Goal: Task Accomplishment & Management: Use online tool/utility

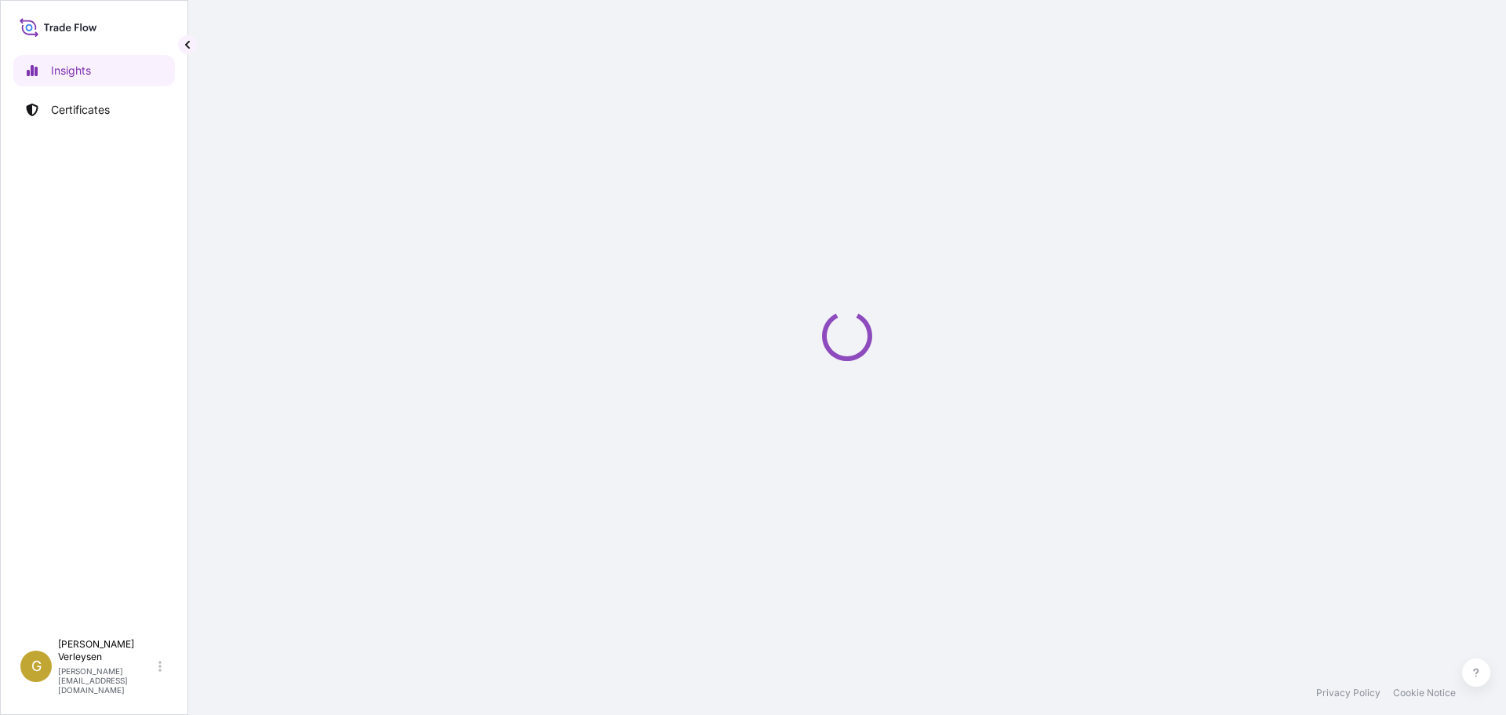
select select "2025"
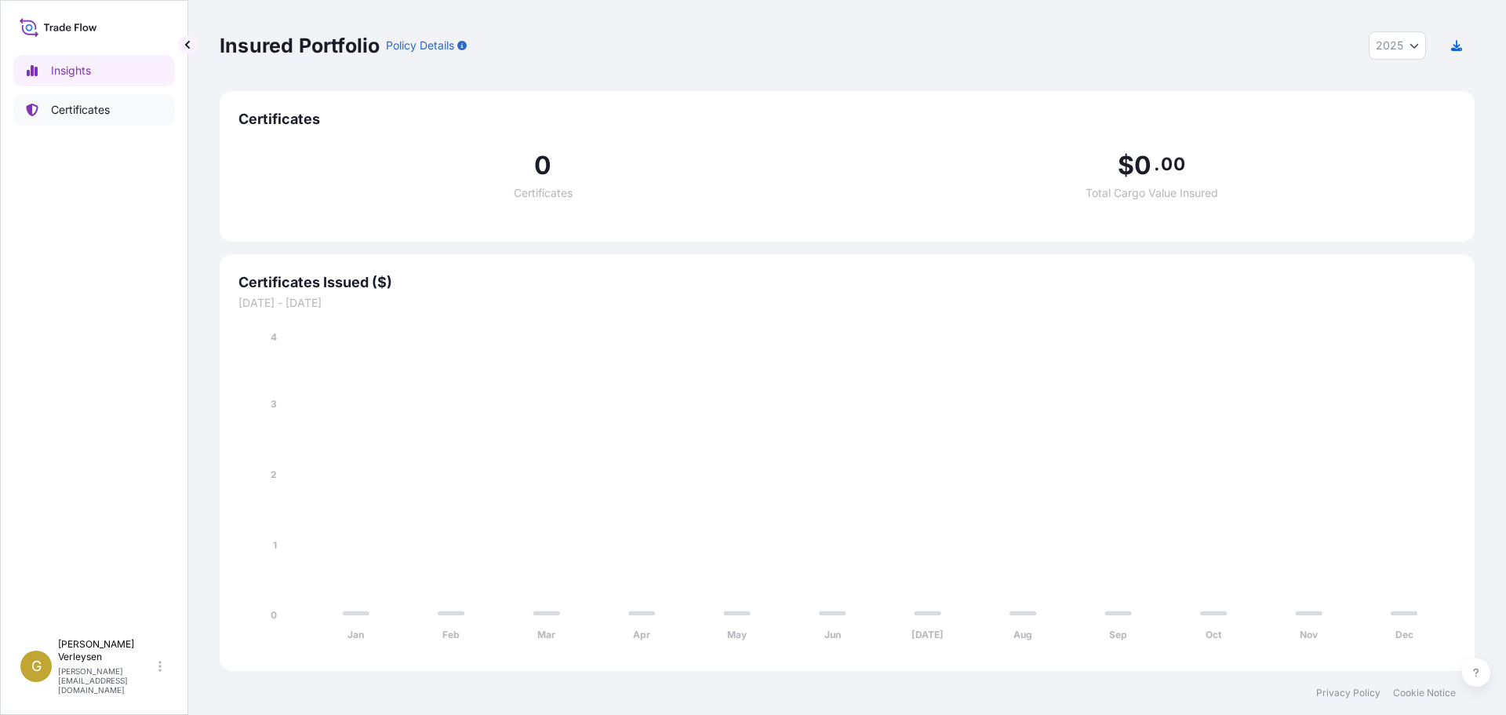
click at [96, 107] on p "Certificates" at bounding box center [80, 110] width 59 height 16
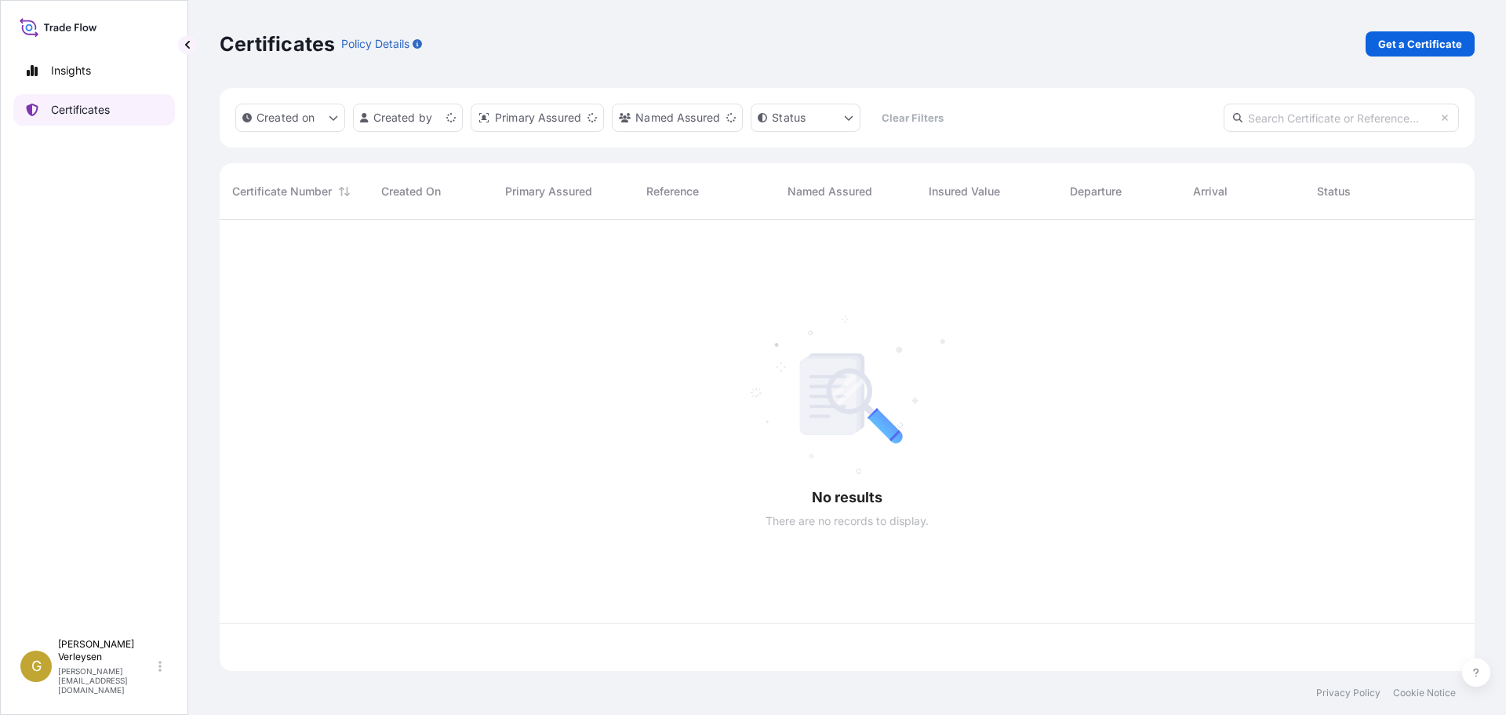
scroll to position [448, 1243]
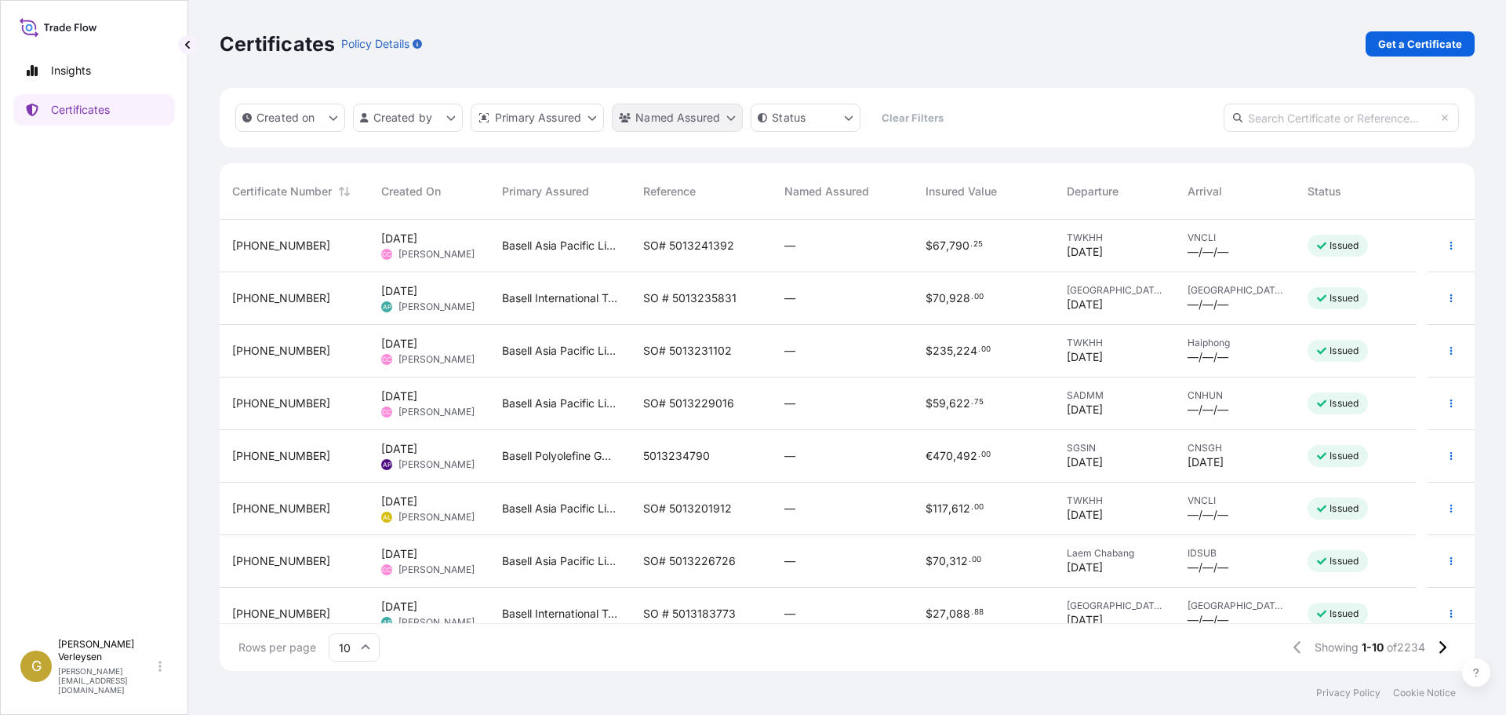
click at [663, 118] on html "Insights Certificates G [PERSON_NAME] [PERSON_NAME][EMAIL_ADDRESS][DOMAIN_NAME]…" at bounding box center [753, 357] width 1506 height 715
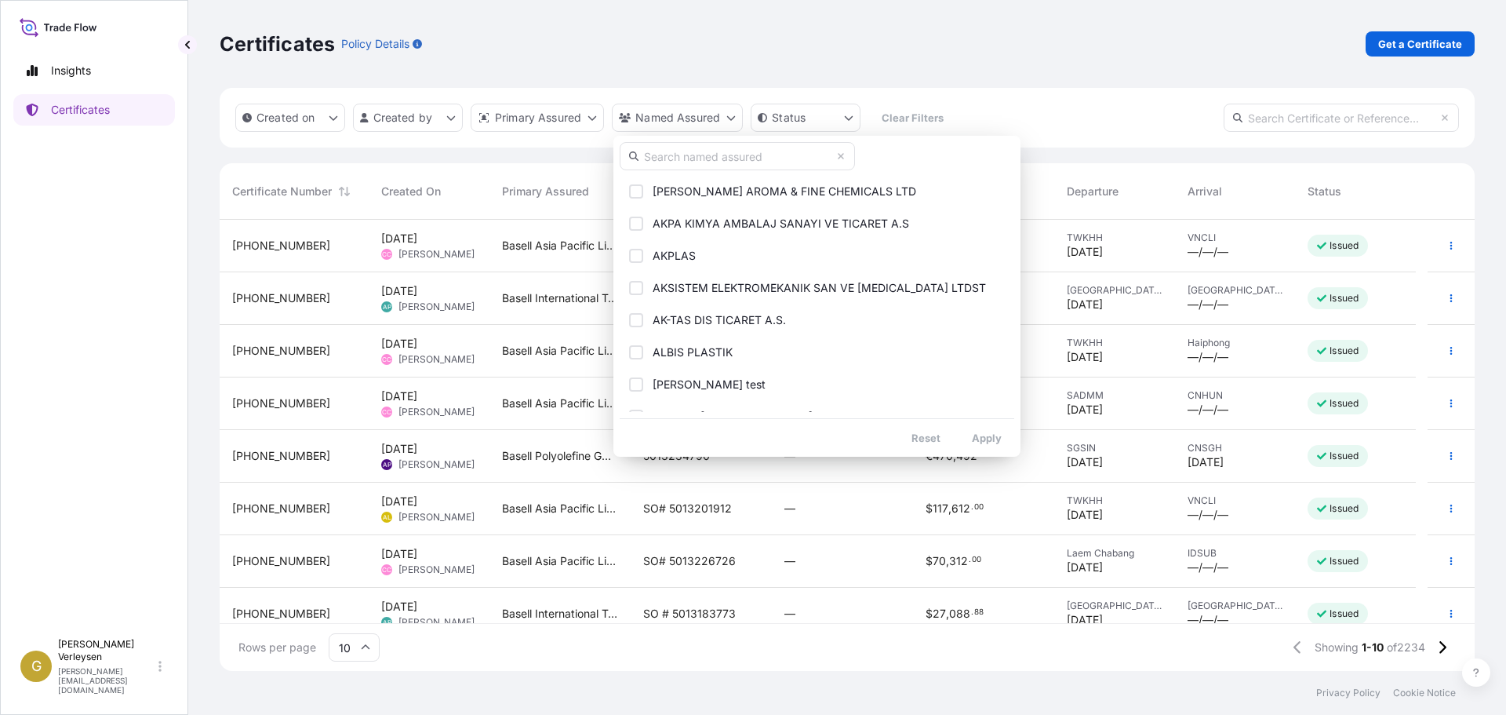
click at [723, 165] on input "text" at bounding box center [737, 156] width 235 height 28
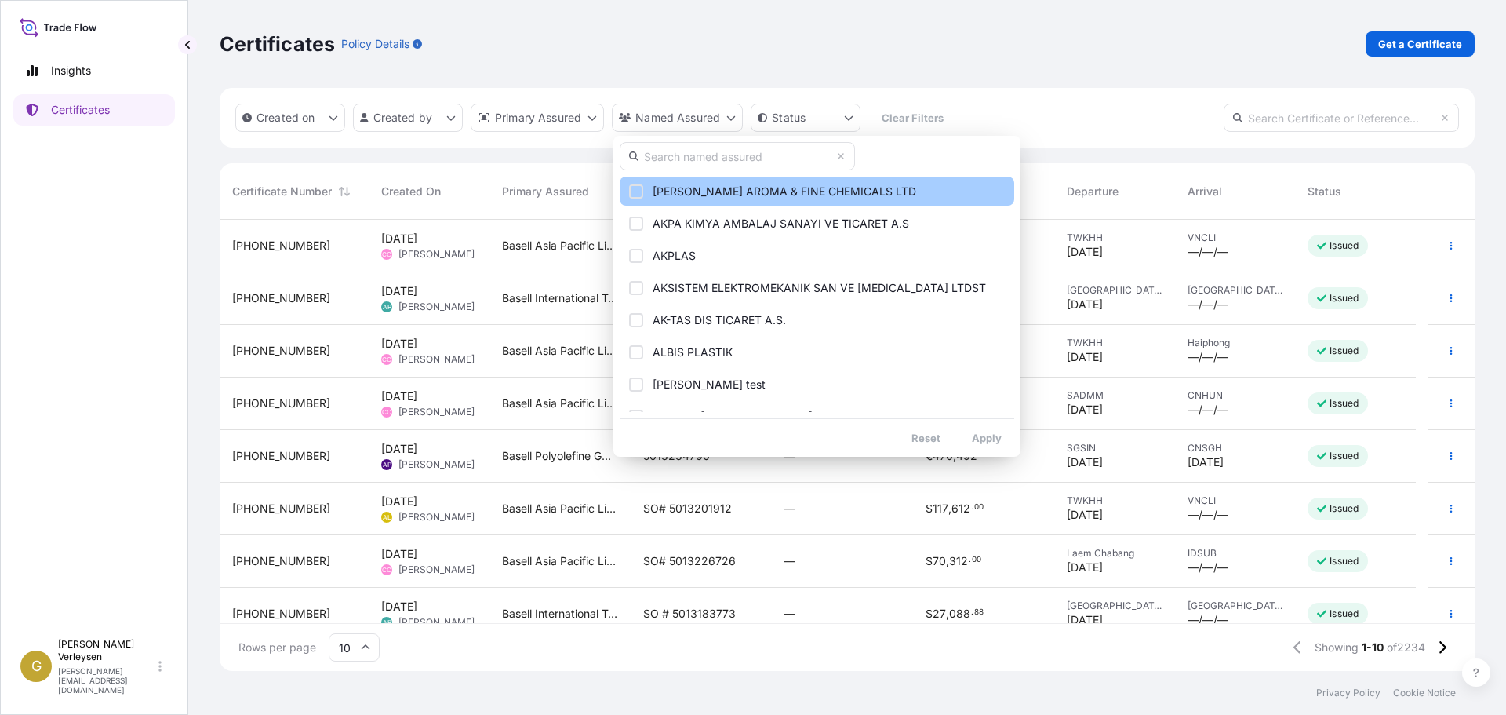
paste input "AK-TAS DIS TICARET A.S."
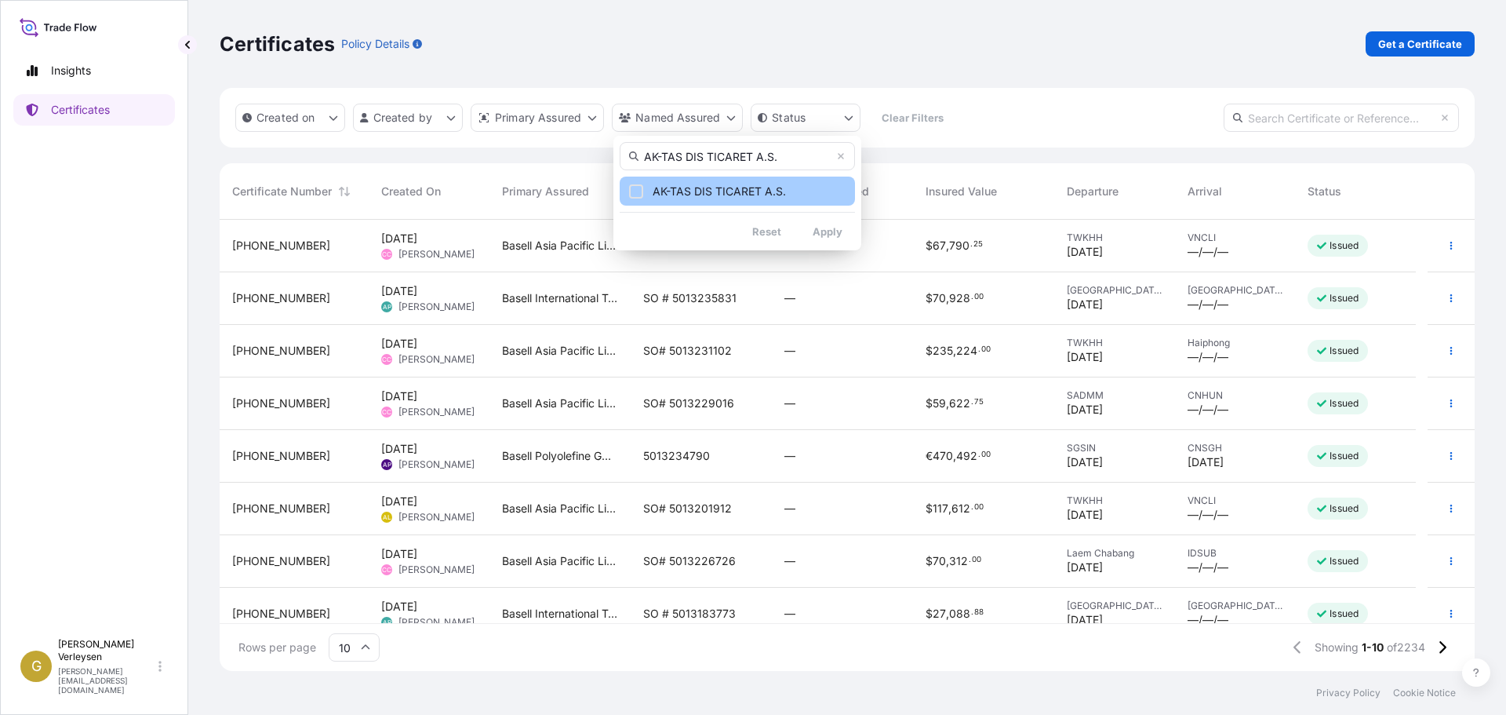
type input "AK-TAS DIS TICARET A.S."
click at [655, 190] on span "AK-TAS DIS TICARET A.S." at bounding box center [719, 192] width 133 height 16
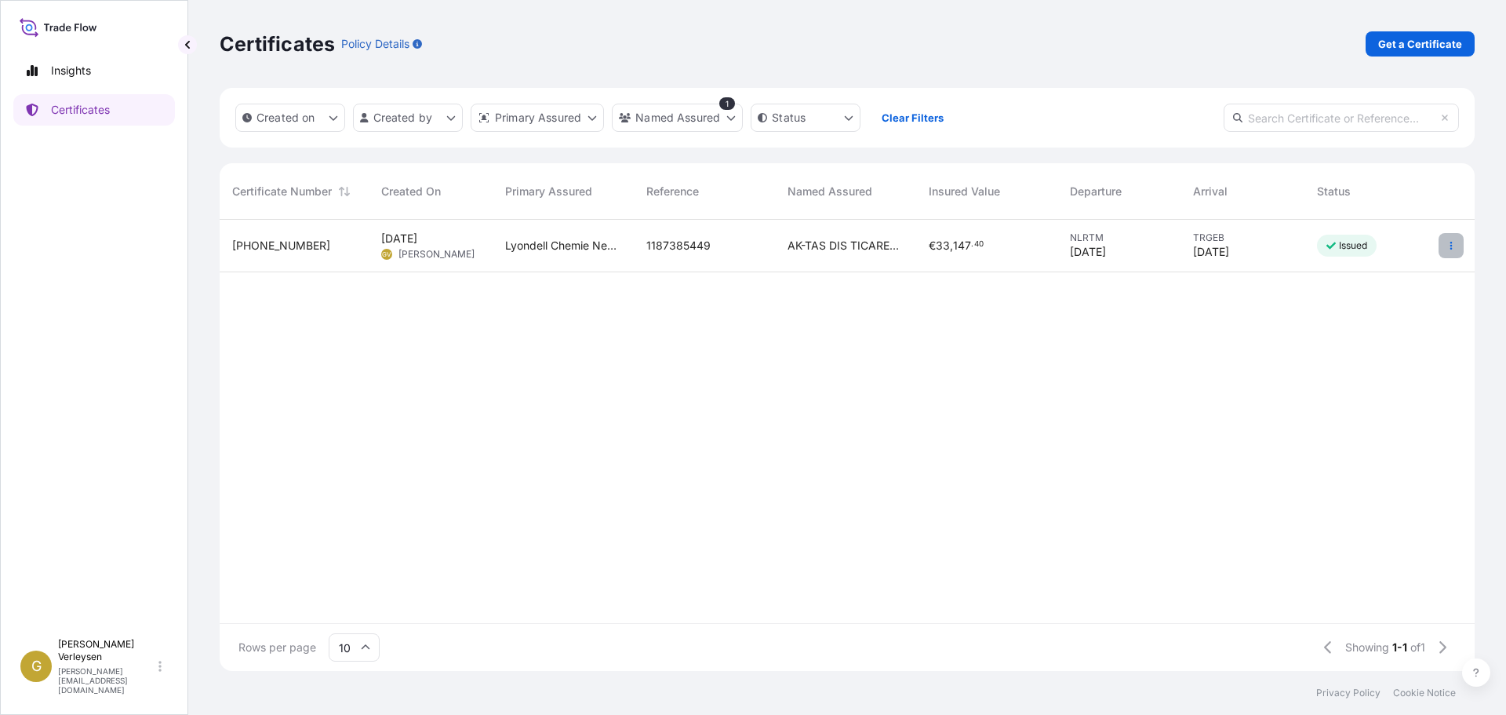
click at [1450, 241] on button "button" at bounding box center [1451, 245] width 25 height 25
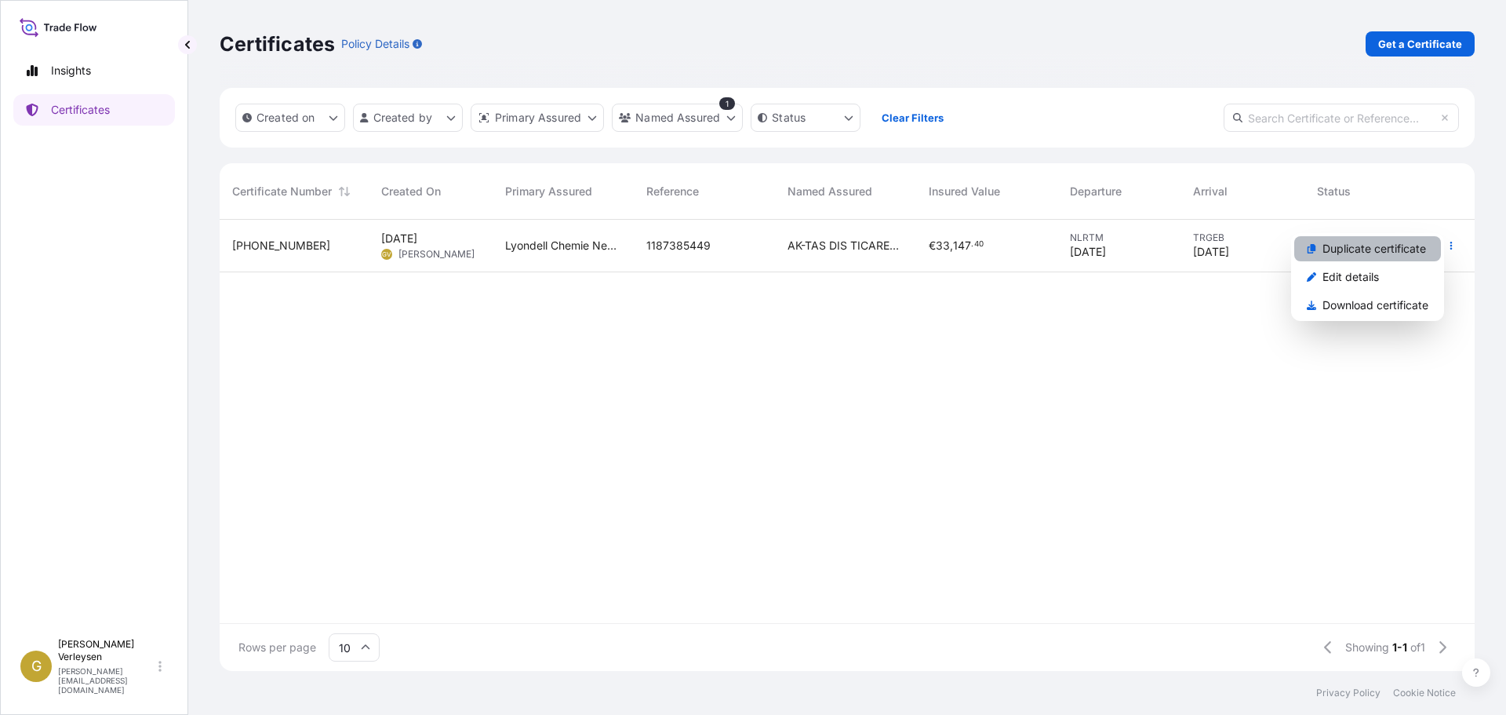
click at [1377, 252] on p "Duplicate certificate" at bounding box center [1375, 249] width 104 height 16
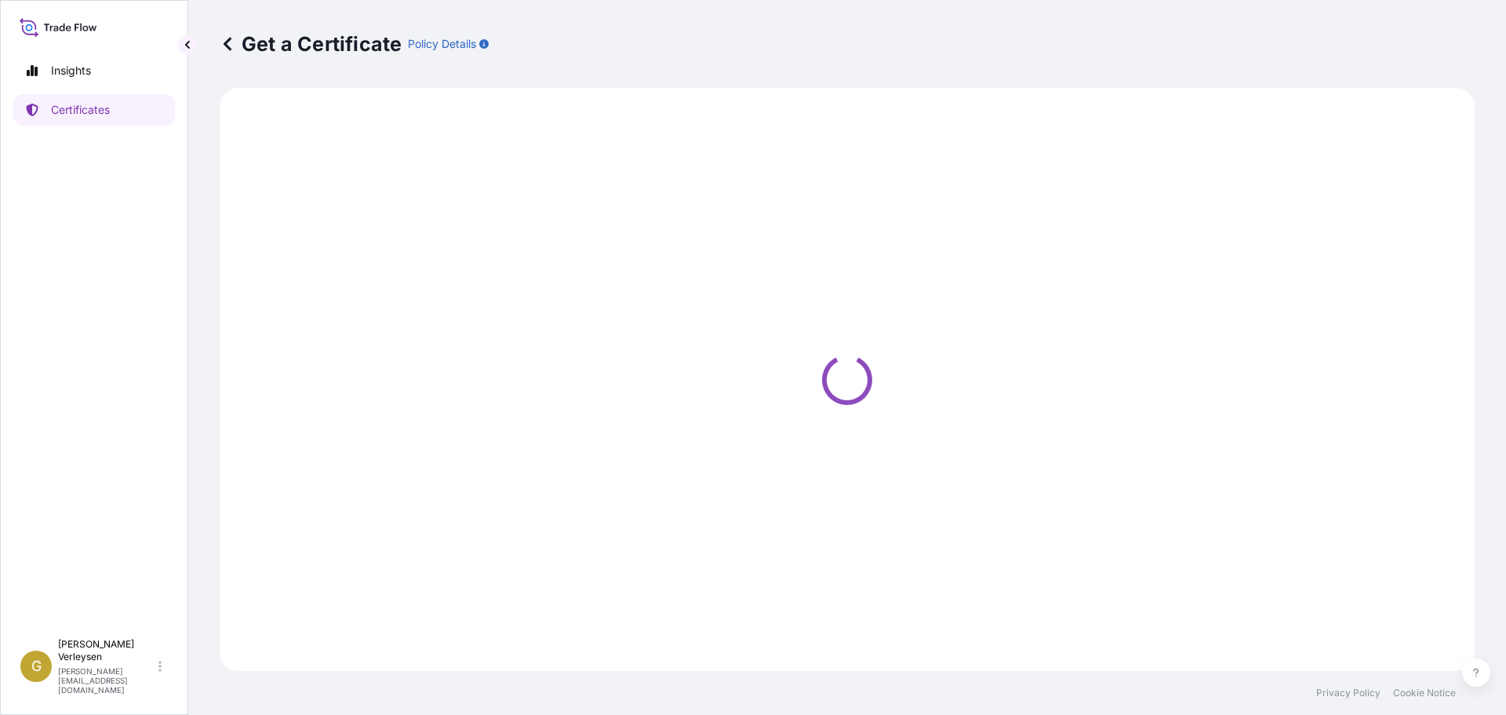
select select "Sea"
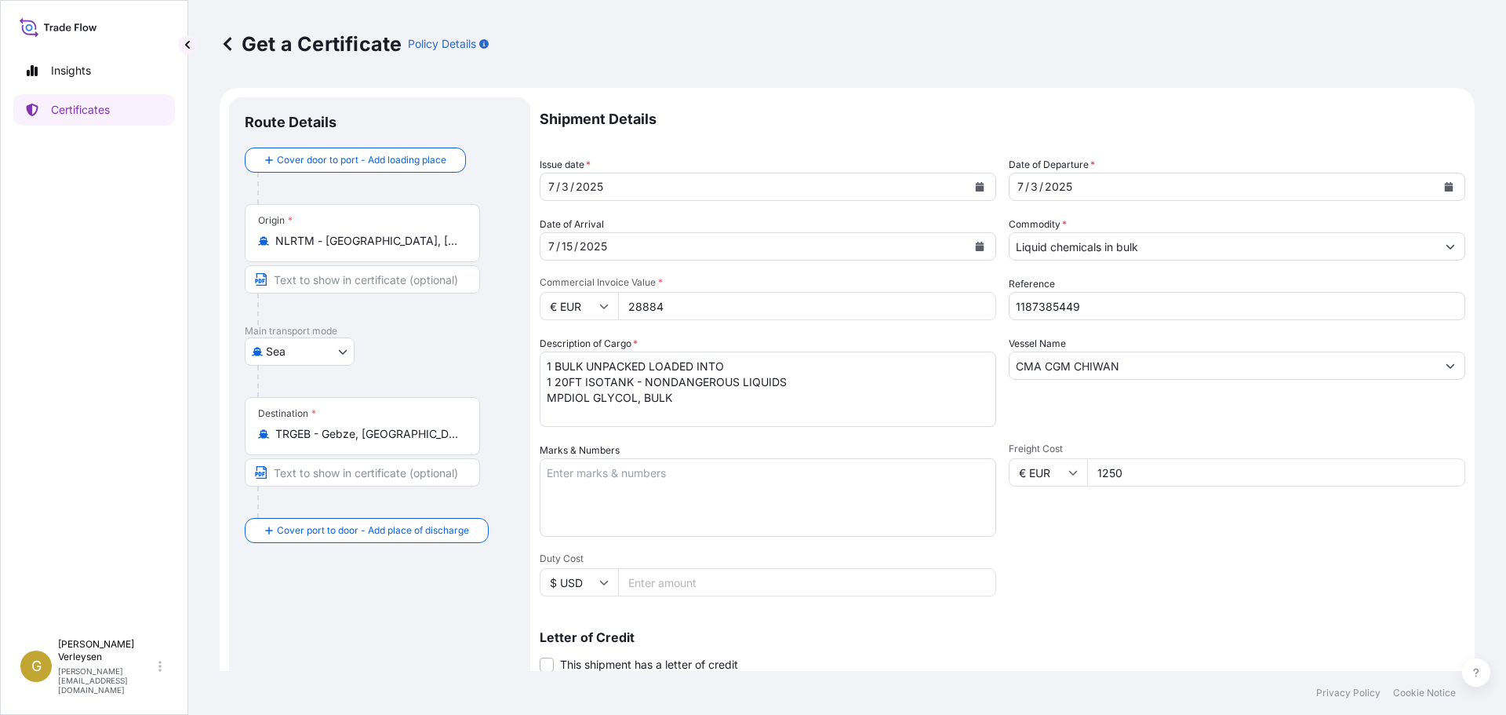
select select "32165"
drag, startPoint x: 1102, startPoint y: 310, endPoint x: 803, endPoint y: 284, distance: 300.0
click at [843, 289] on div "Shipment Details Issue date * 7 / 3 / 2025 Date of Departure * 7 / 3 / 2025 Dat…" at bounding box center [1003, 471] width 926 height 748
paste input "434734"
type input "1187434734"
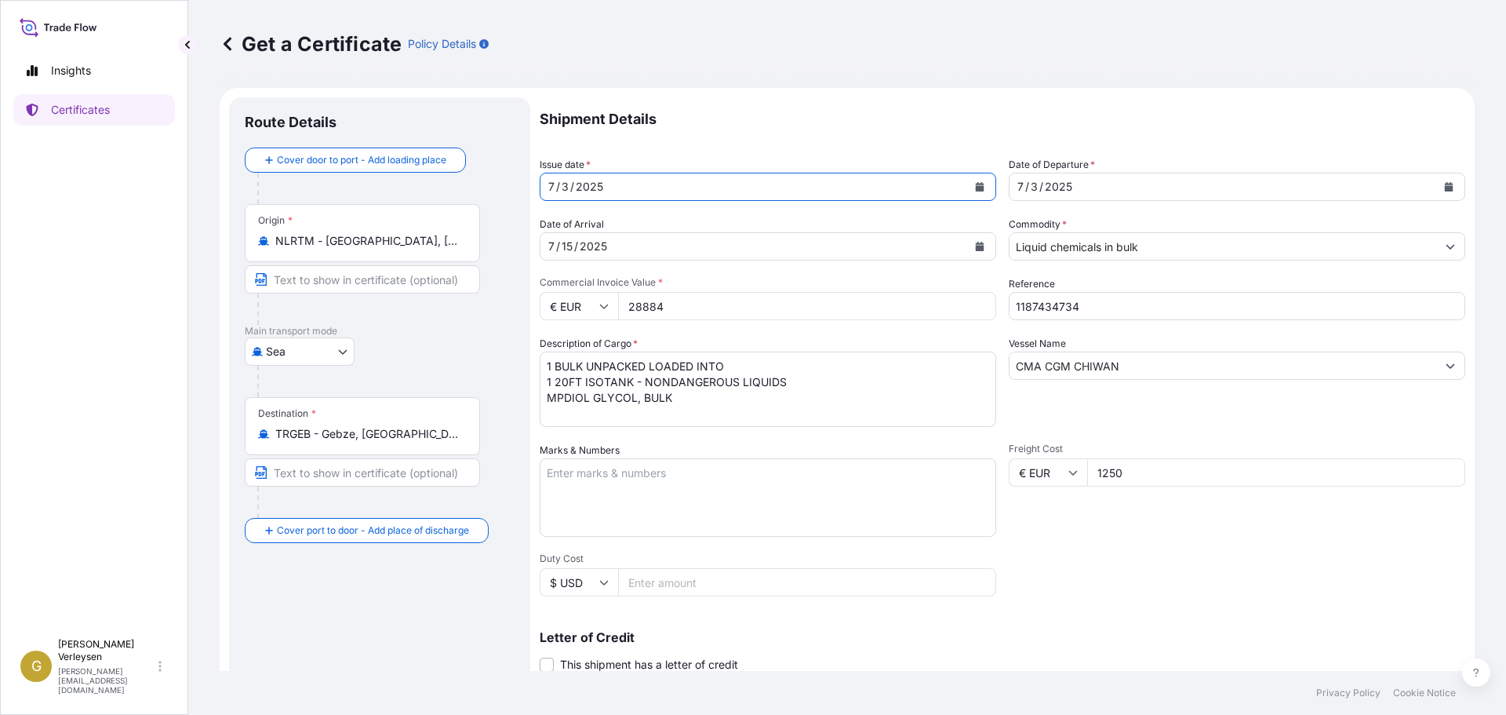
click at [737, 184] on div "7 / 3 / 2025" at bounding box center [753, 187] width 427 height 28
click at [1148, 195] on div "7 / 3 / 2025" at bounding box center [1223, 187] width 427 height 28
click at [976, 186] on icon "Calendar" at bounding box center [980, 186] width 9 height 9
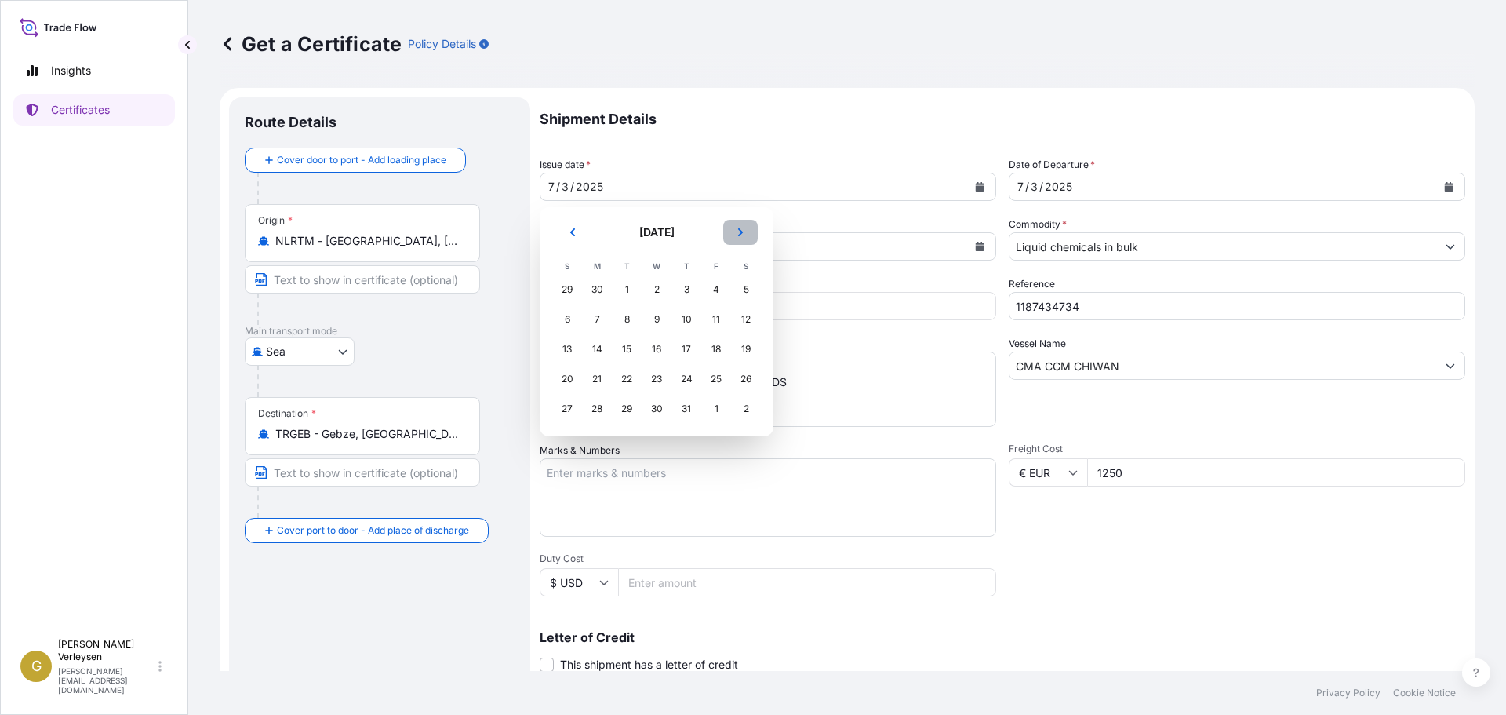
click at [740, 227] on icon "Next" at bounding box center [740, 231] width 9 height 9
click at [745, 232] on button "Next" at bounding box center [740, 232] width 35 height 25
click at [662, 324] on div "10" at bounding box center [656, 319] width 28 height 28
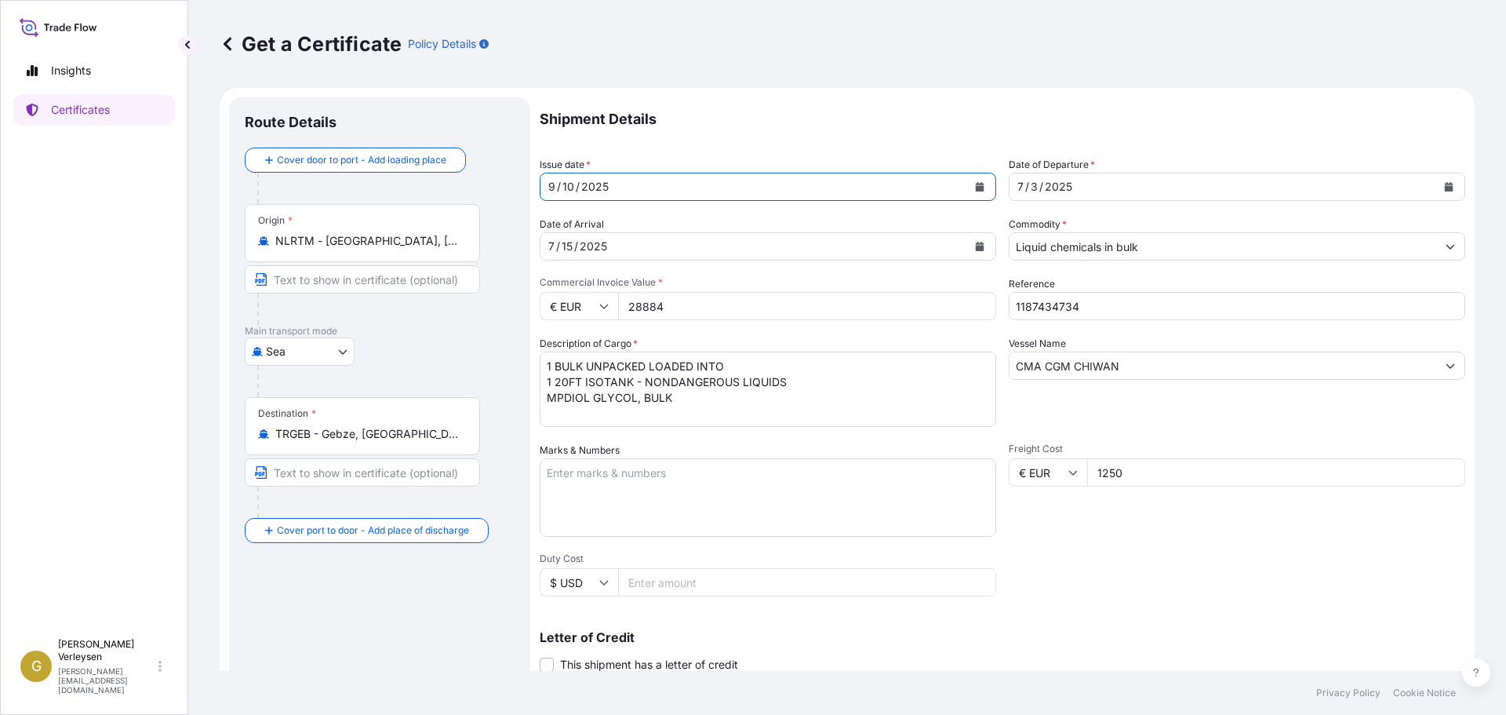
click at [1445, 191] on icon "Calendar" at bounding box center [1449, 186] width 9 height 9
click at [972, 253] on button "Calendar" at bounding box center [979, 246] width 25 height 25
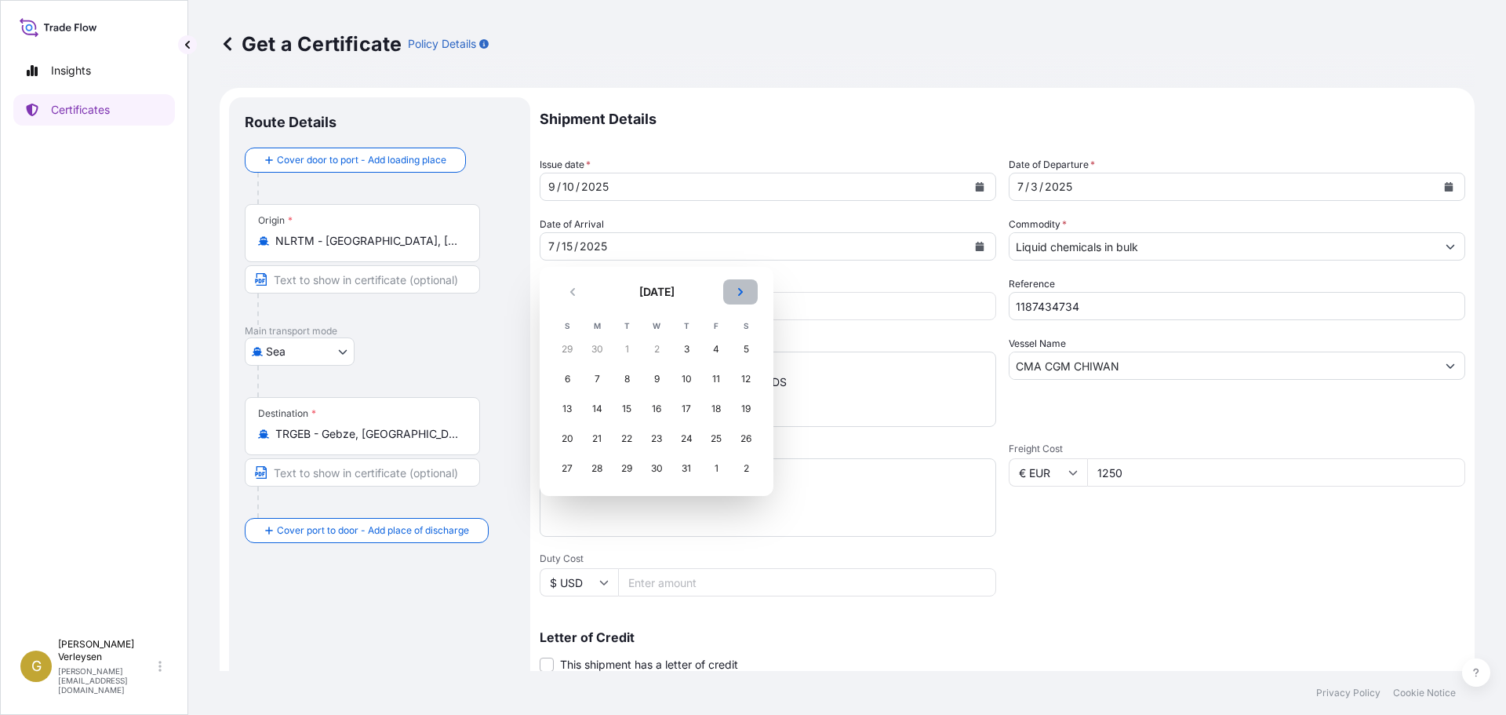
click at [744, 292] on icon "Next" at bounding box center [740, 291] width 9 height 9
click at [691, 442] on div "25" at bounding box center [686, 438] width 28 height 28
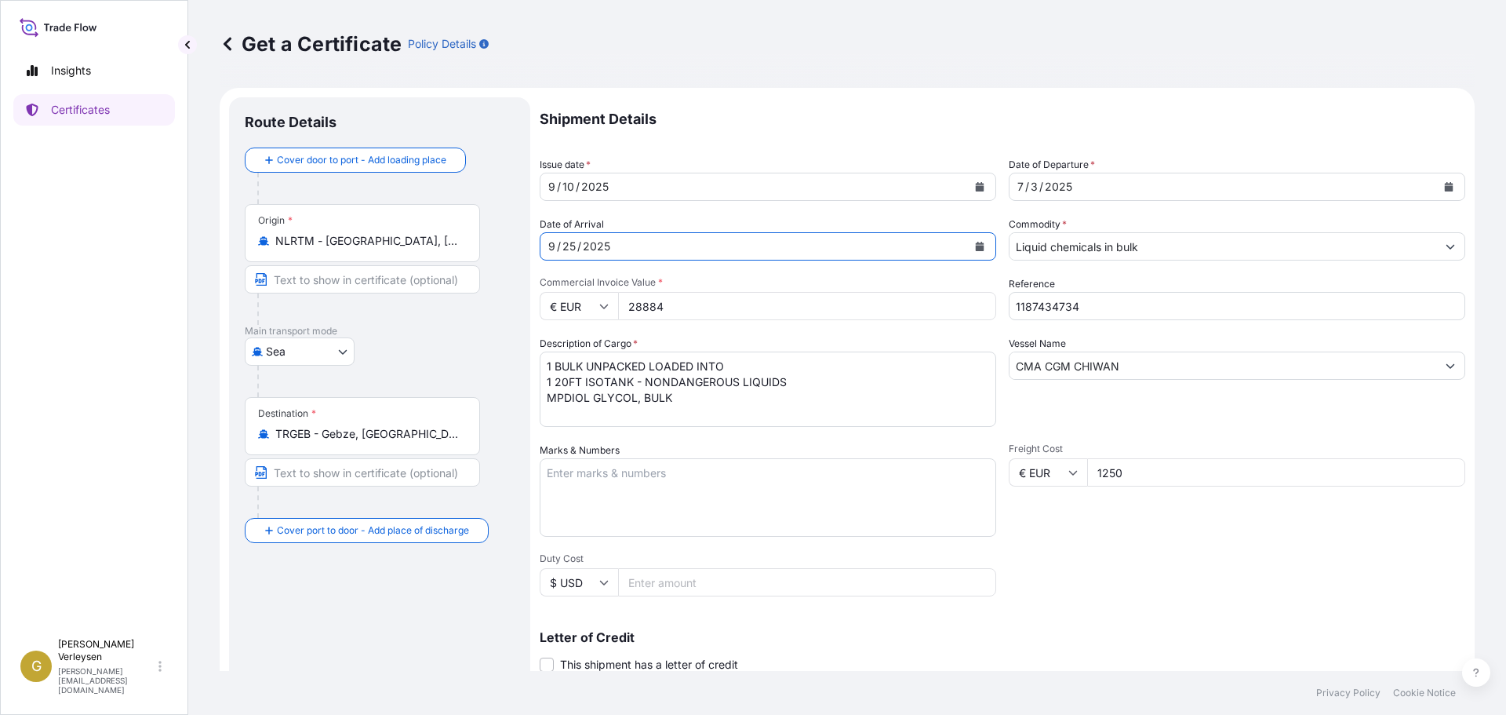
click at [1445, 187] on icon "Calendar" at bounding box center [1449, 186] width 9 height 9
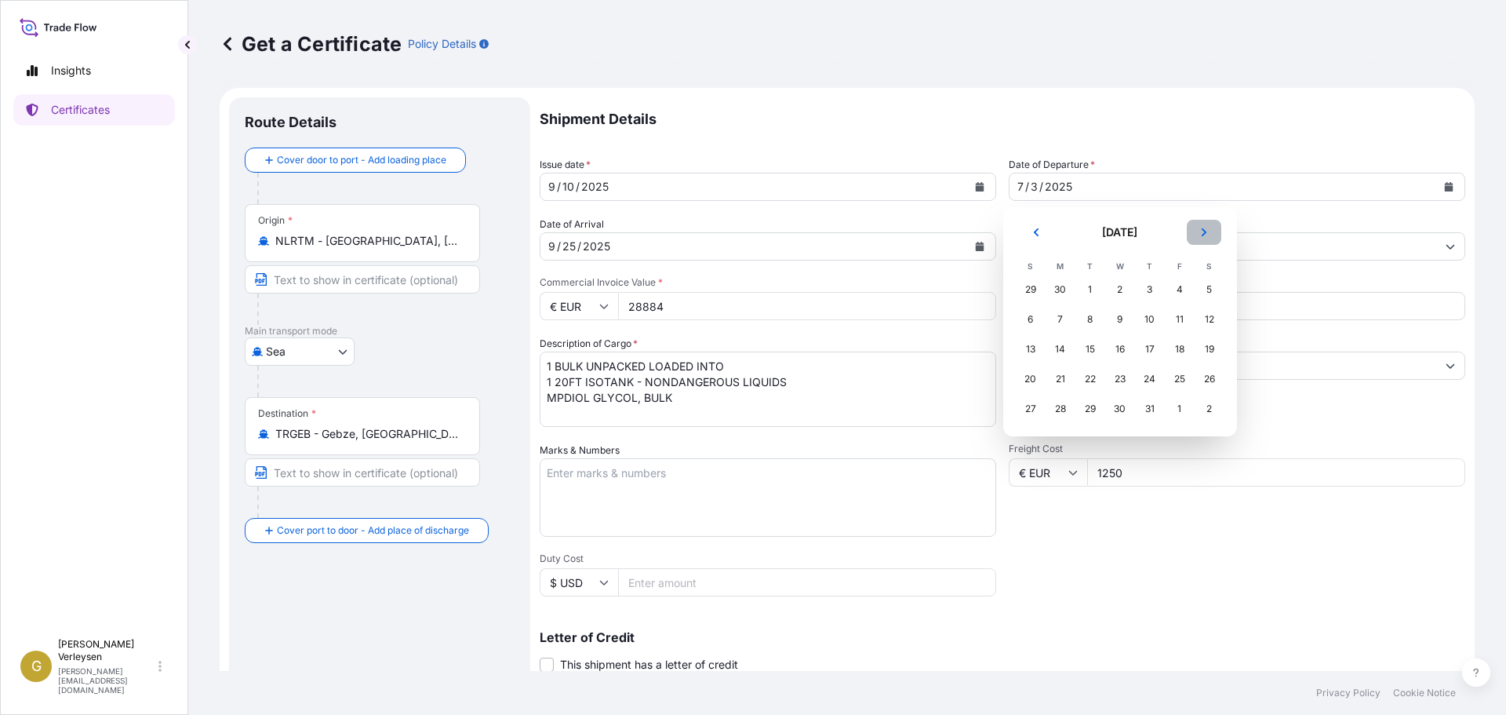
click at [1210, 233] on button "Next" at bounding box center [1204, 232] width 35 height 25
click at [1130, 321] on div "10" at bounding box center [1120, 319] width 28 height 28
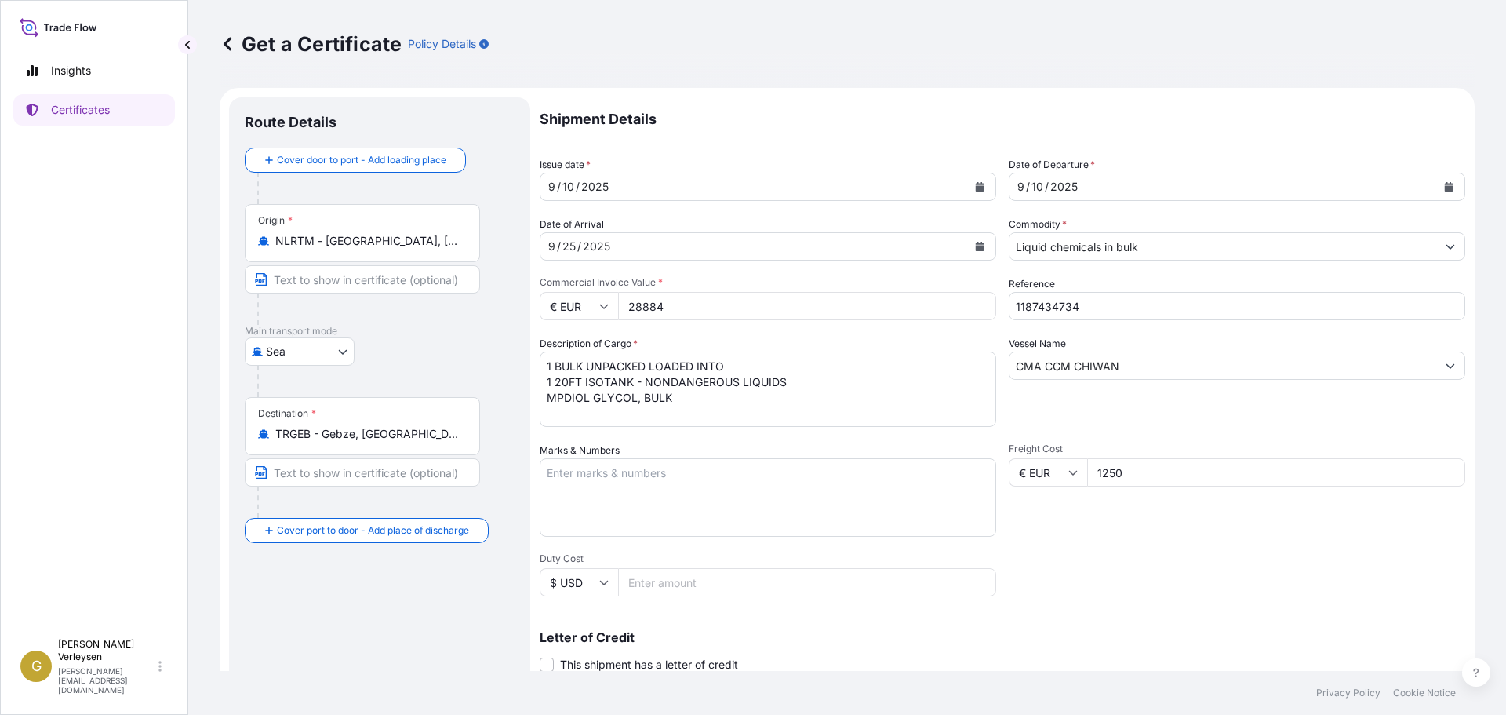
drag, startPoint x: 693, startPoint y: 311, endPoint x: 537, endPoint y: 300, distance: 157.3
click at [530, 307] on form "Route Details Cover door to port - Add loading place Place of loading Road / In…" at bounding box center [847, 493] width 1255 height 810
type input "26919"
drag, startPoint x: 1122, startPoint y: 361, endPoint x: 930, endPoint y: 366, distance: 191.5
click at [932, 366] on div "Shipment Details Issue date * 9 / 10 / 2025 Date of Departure * 9 / 10 / 2025 D…" at bounding box center [1003, 471] width 926 height 748
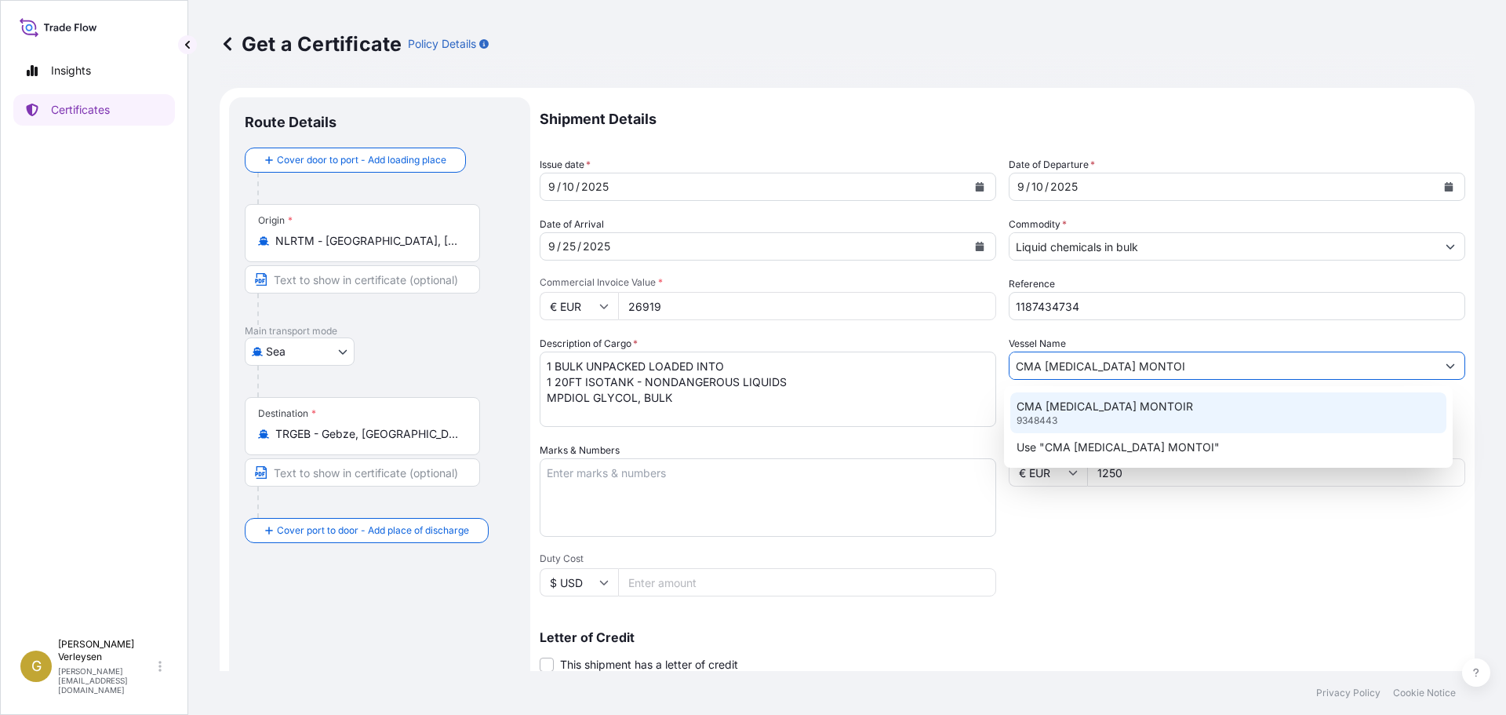
click at [1132, 409] on div "CMA CGM MONTOIR 9348443" at bounding box center [1228, 412] width 437 height 41
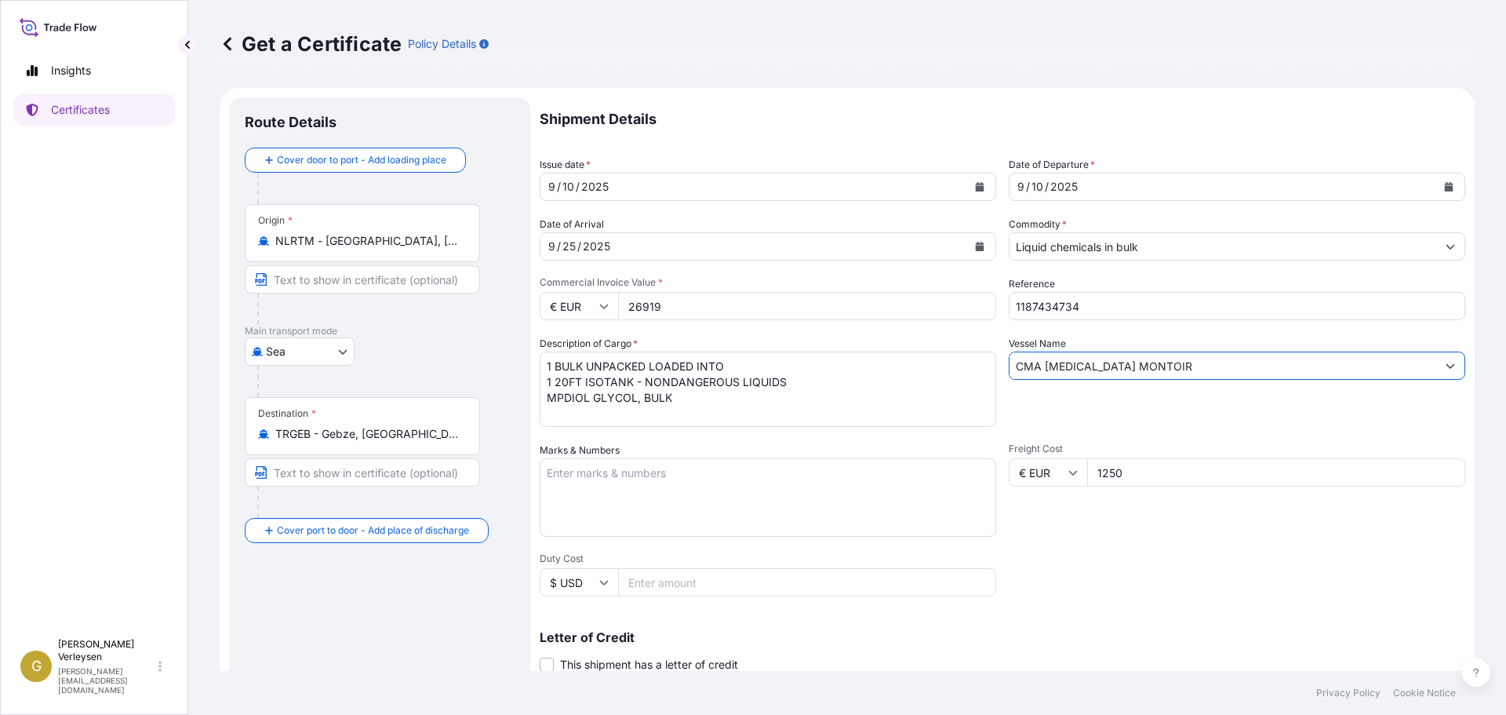
type input "CMA CGM MONTOIR"
drag, startPoint x: 1160, startPoint y: 481, endPoint x: 955, endPoint y: 470, distance: 205.0
click at [948, 474] on div "Shipment Details Issue date * 9 / 10 / 2025 Date of Departure * 9 / 10 / 2025 D…" at bounding box center [1003, 471] width 926 height 748
type input "1454"
click at [1243, 540] on div "Shipment Details Issue date * 9 / 10 / 2025 Date of Departure * 9 / 10 / 2025 D…" at bounding box center [1003, 471] width 926 height 748
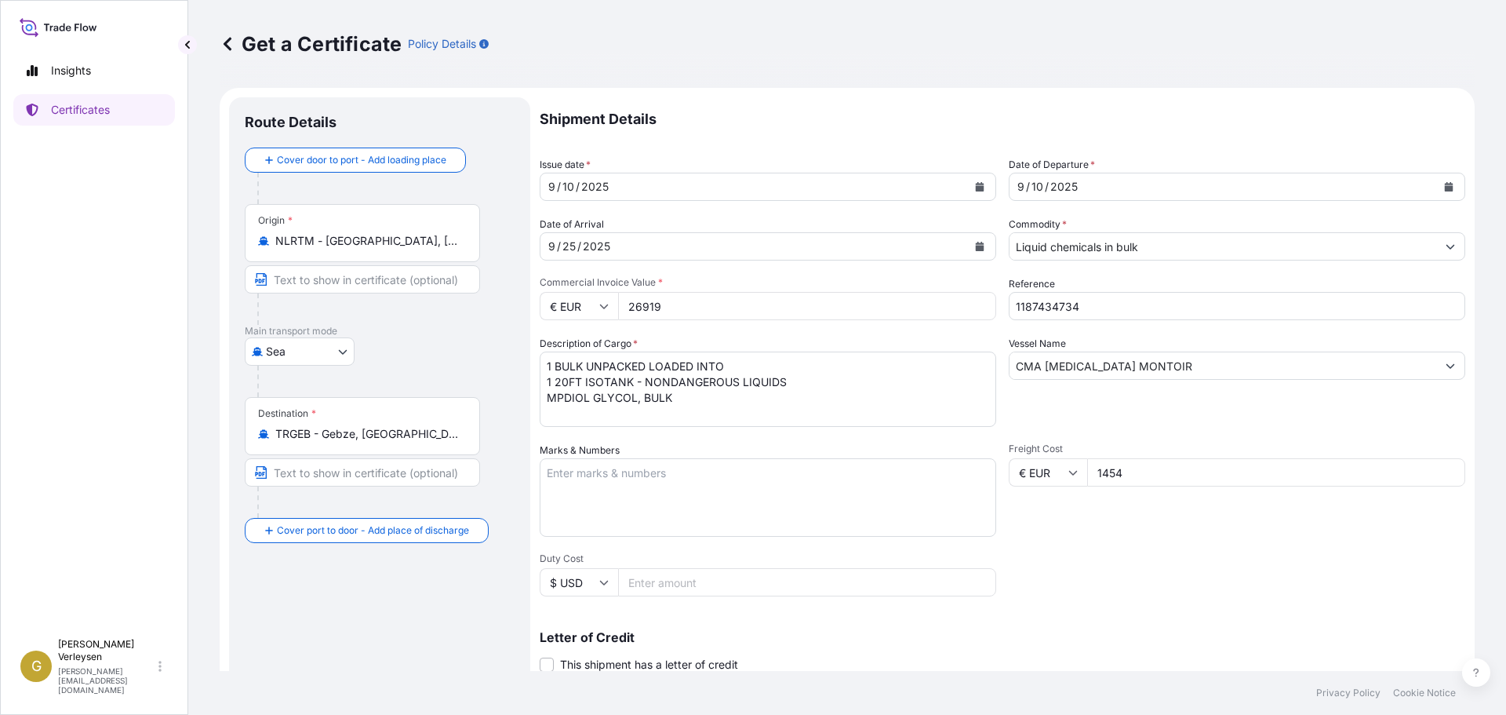
scroll to position [5, 0]
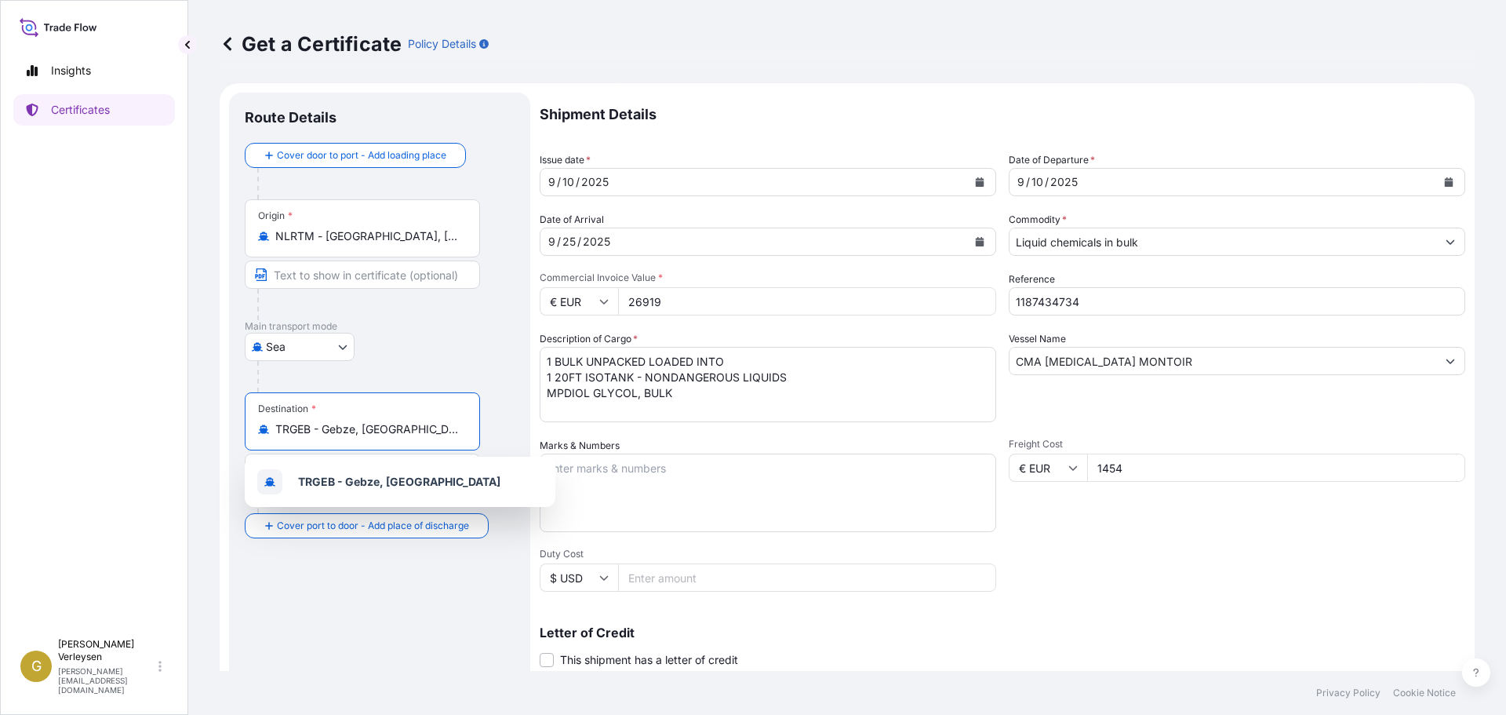
click at [405, 432] on input "TRGEB - Gebze, Turkey" at bounding box center [367, 429] width 185 height 16
drag, startPoint x: 406, startPoint y: 432, endPoint x: 190, endPoint y: 417, distance: 217.0
click at [190, 417] on div "Get a Certificate Policy Details Route Details Cover door to port - Add loading…" at bounding box center [847, 335] width 1318 height 671
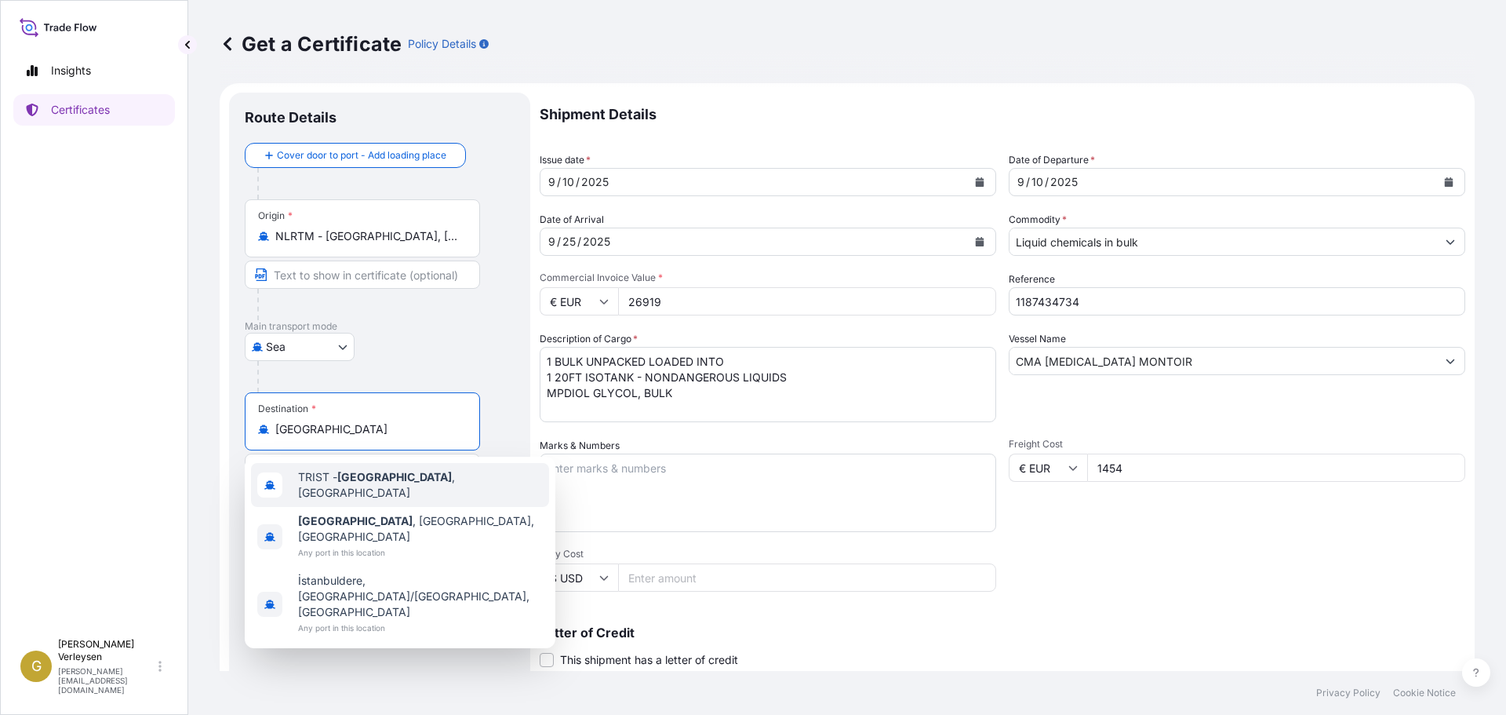
click at [458, 489] on div "TRIST - Istanbul , Turkey" at bounding box center [400, 485] width 298 height 44
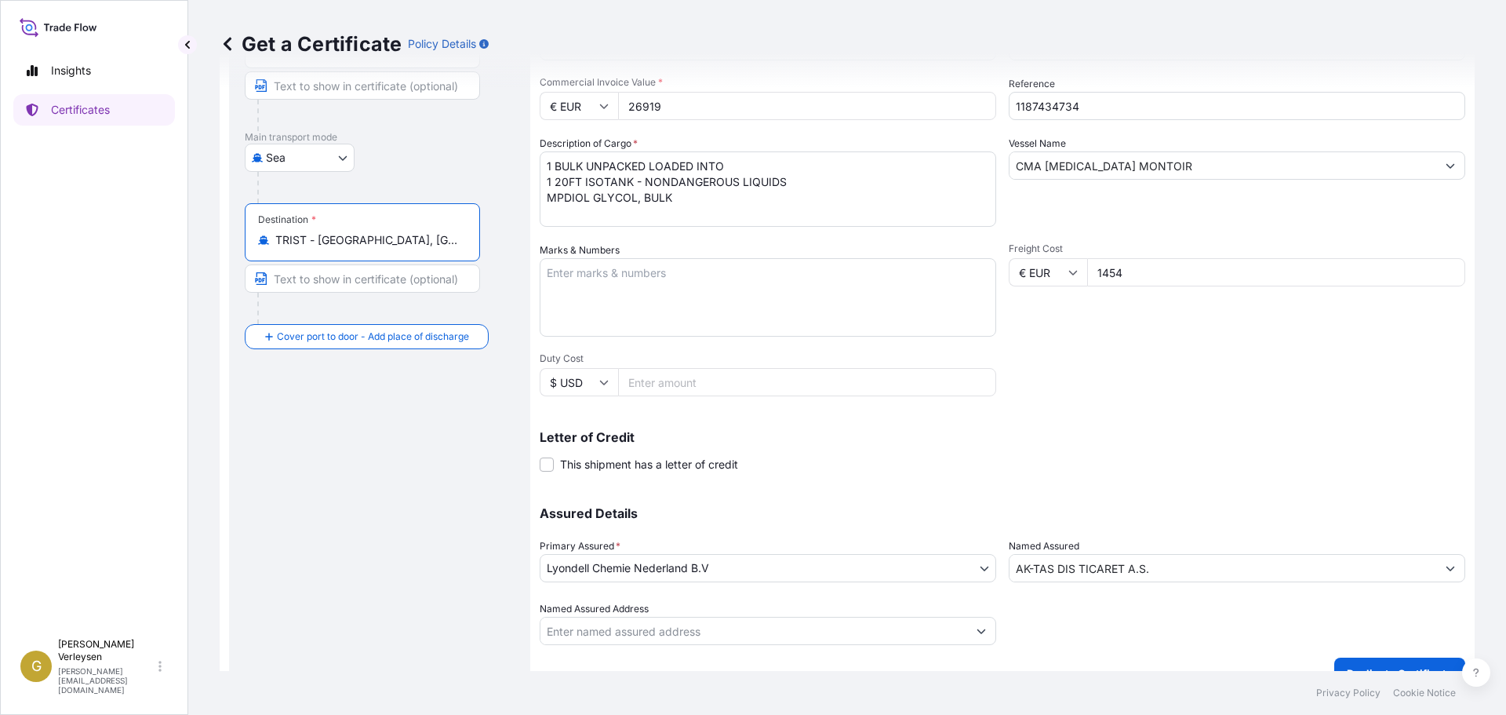
scroll to position [227, 0]
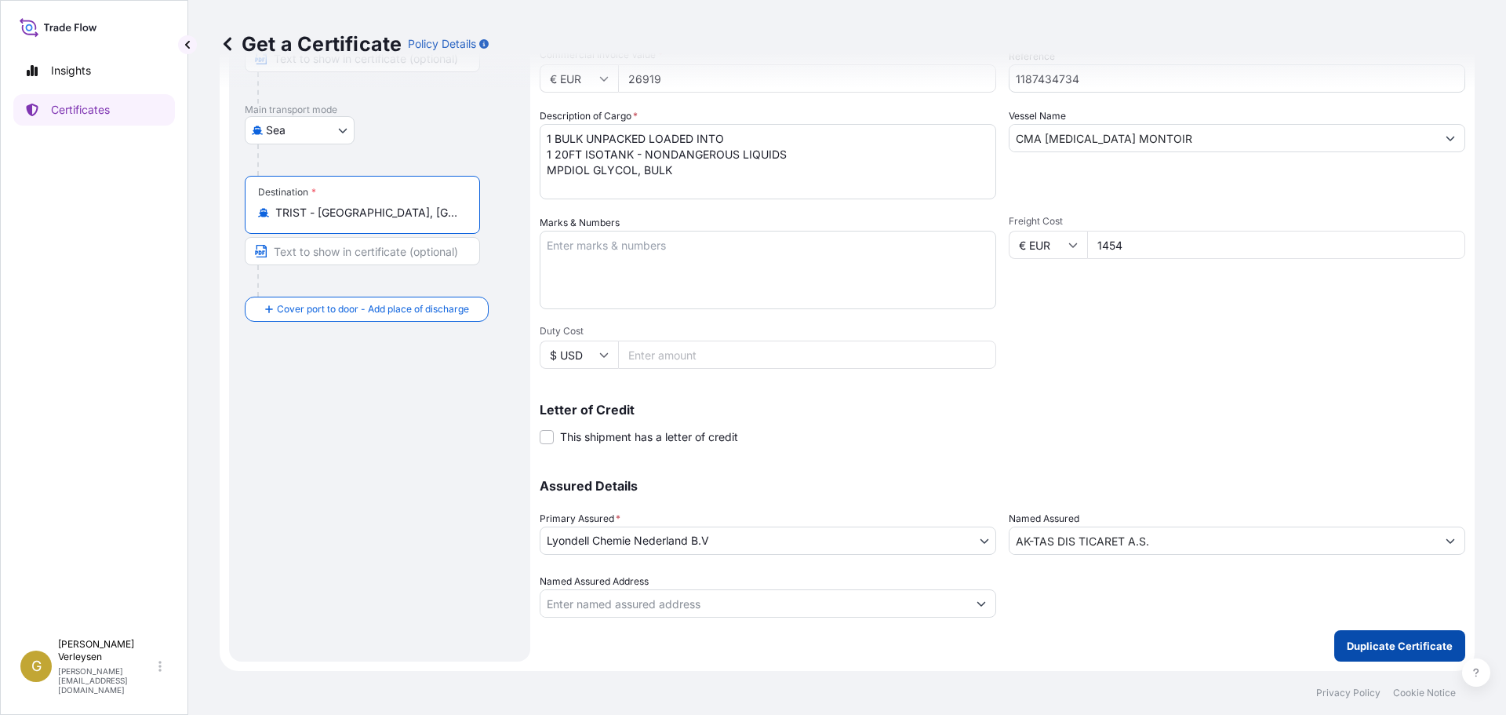
type input "TRIST - Istanbul, Turkey"
click at [1390, 643] on p "Duplicate Certificate" at bounding box center [1400, 646] width 106 height 16
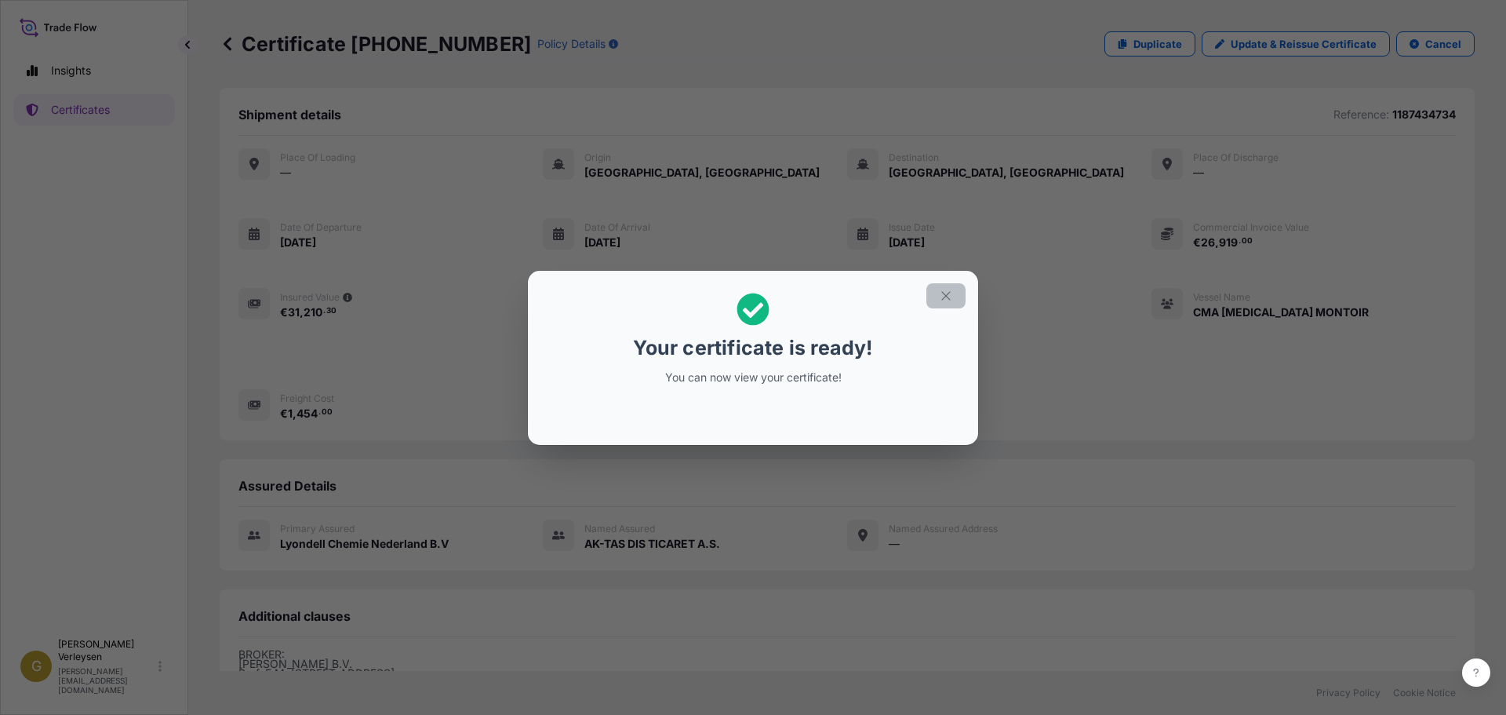
click at [949, 294] on icon "button" at bounding box center [946, 296] width 14 height 14
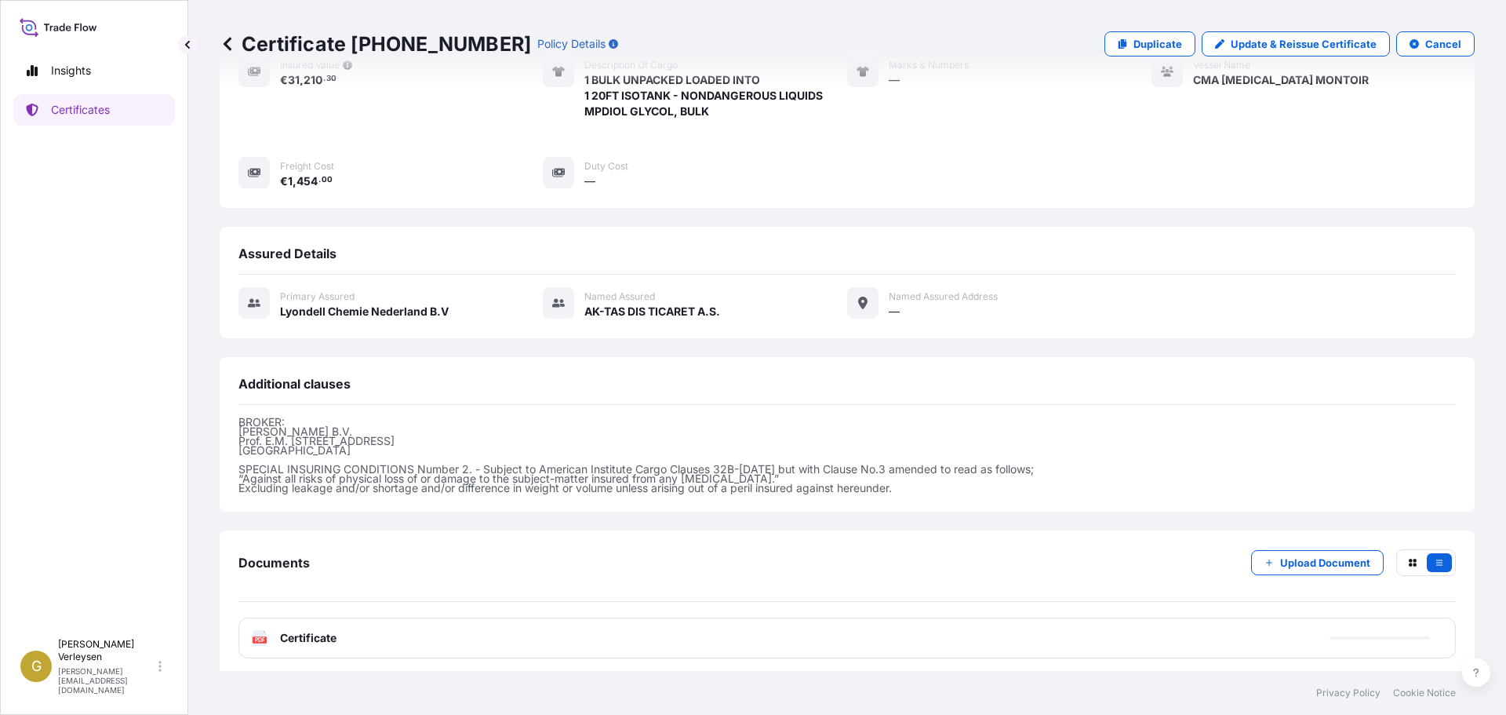
scroll to position [238, 0]
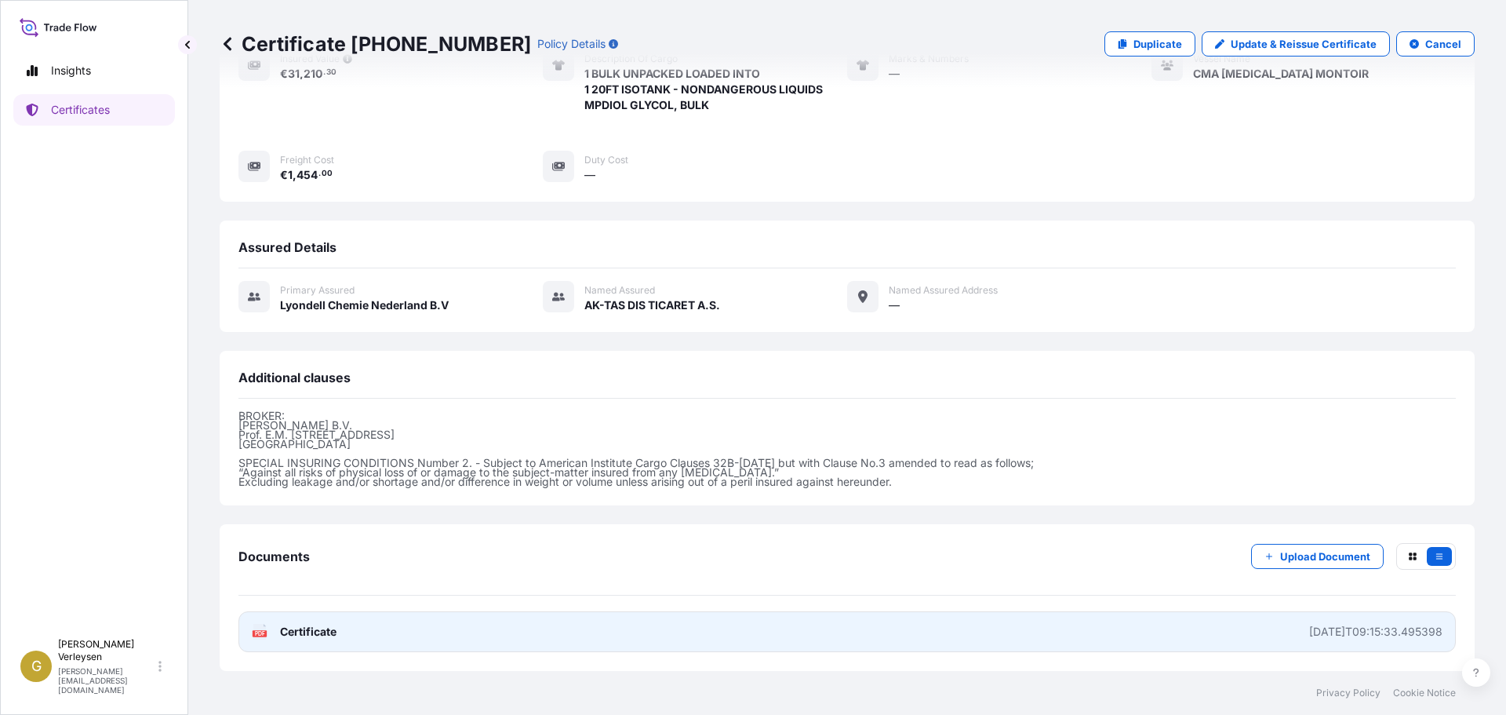
click at [440, 624] on link "PDF Certificate 2025-09-15T09:15:33.495398" at bounding box center [846, 631] width 1217 height 41
